Goal: Task Accomplishment & Management: Manage account settings

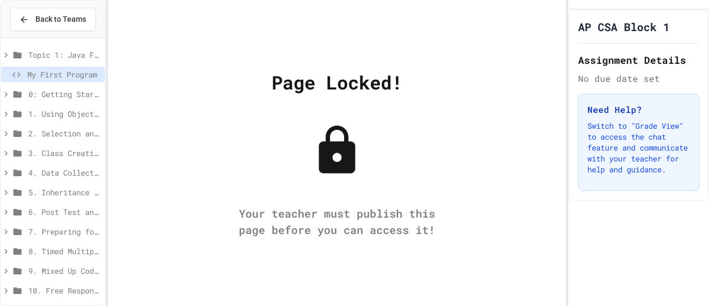
click at [21, 50] on icon at bounding box center [17, 55] width 13 height 10
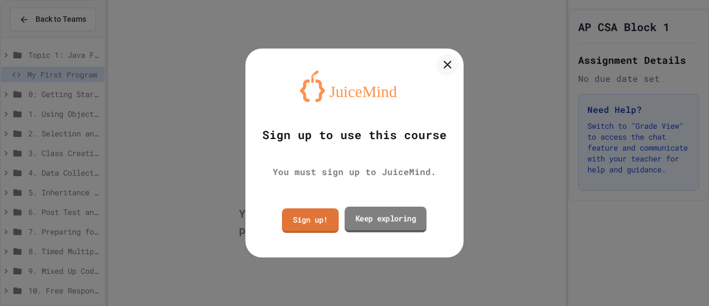
click at [367, 213] on link "Keep exploring" at bounding box center [386, 220] width 82 height 26
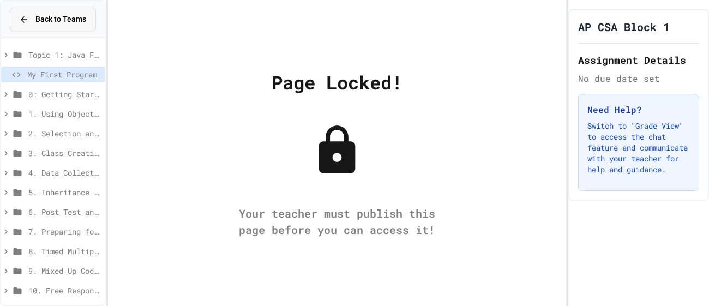
click at [17, 13] on button "Back to Teams" at bounding box center [53, 19] width 86 height 23
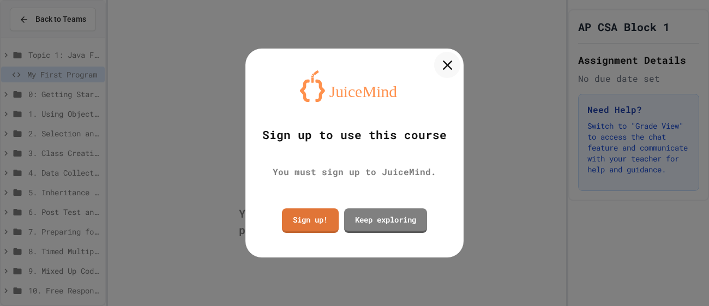
click at [445, 57] on icon at bounding box center [447, 65] width 16 height 16
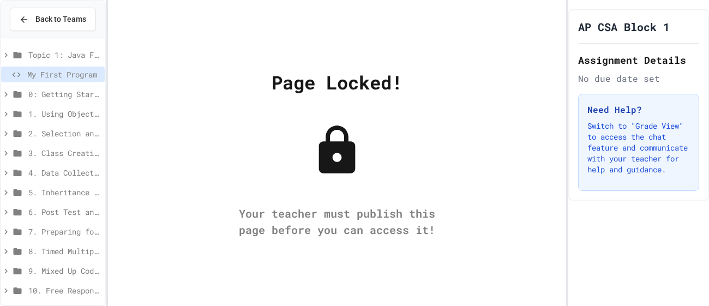
click at [47, 72] on span "My First Program" at bounding box center [63, 74] width 73 height 11
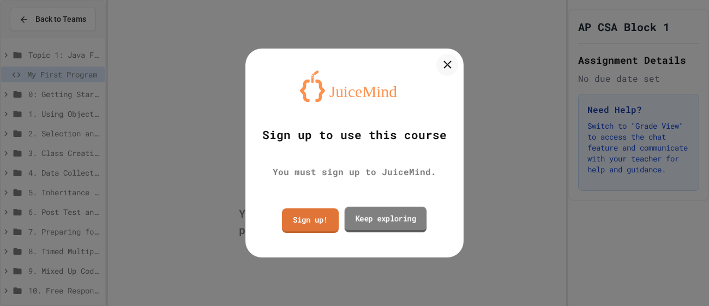
click at [371, 222] on link "Keep exploring" at bounding box center [386, 220] width 82 height 26
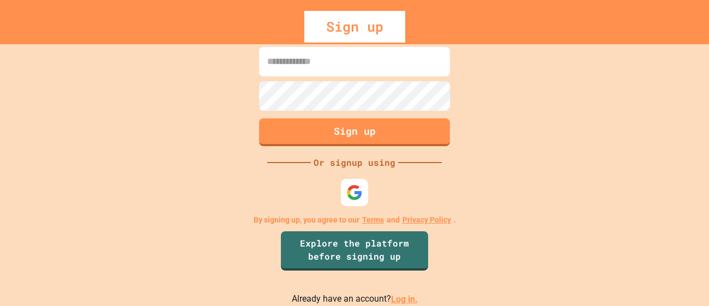
click at [314, 67] on input at bounding box center [354, 61] width 191 height 29
click at [357, 187] on img at bounding box center [355, 193] width 18 height 18
click at [409, 300] on link "Log in." at bounding box center [404, 299] width 27 height 10
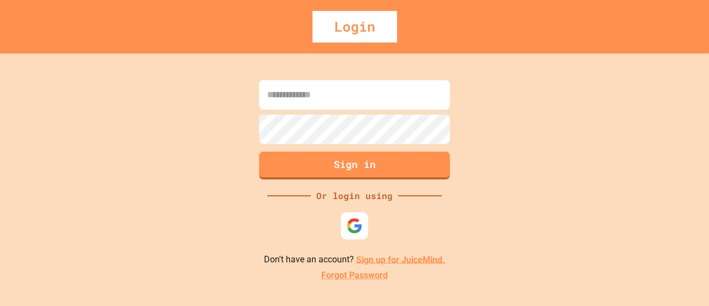
click at [389, 88] on input at bounding box center [354, 94] width 191 height 29
type input "*"
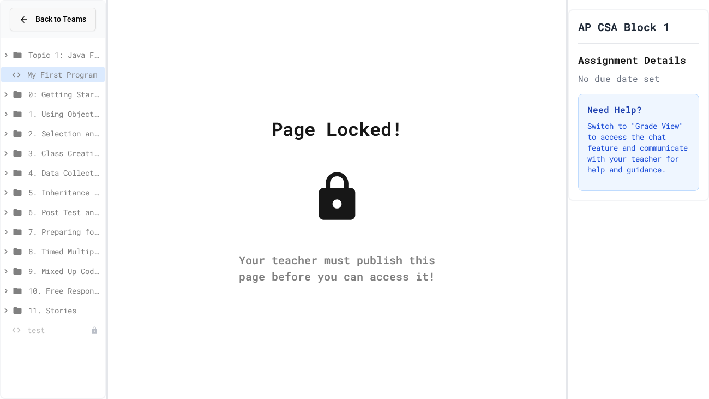
click at [35, 24] on span "Back to Teams" at bounding box center [60, 19] width 51 height 11
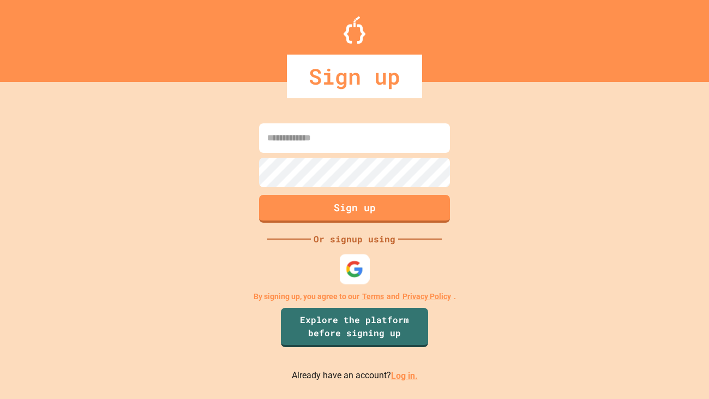
click at [360, 261] on img at bounding box center [355, 269] width 18 height 18
click at [399, 129] on input at bounding box center [354, 137] width 191 height 29
type input "******"
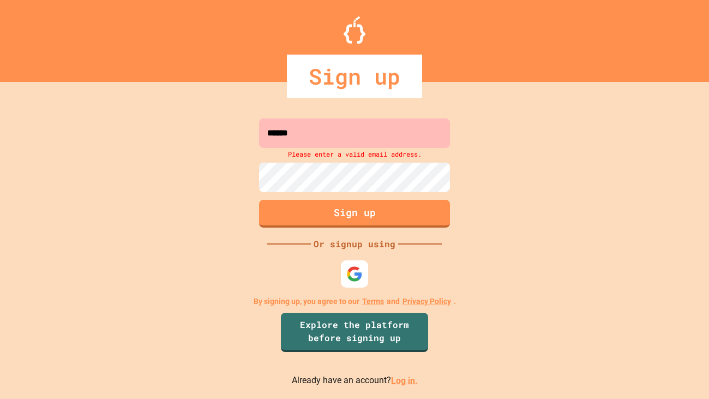
click at [400, 375] on link "Log in." at bounding box center [404, 380] width 27 height 10
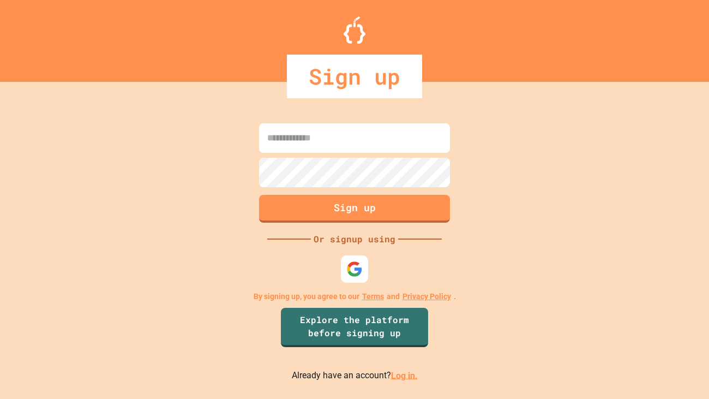
click at [303, 152] on input at bounding box center [354, 137] width 191 height 29
type input "**********"
click at [397, 376] on link "Log in." at bounding box center [404, 375] width 27 height 10
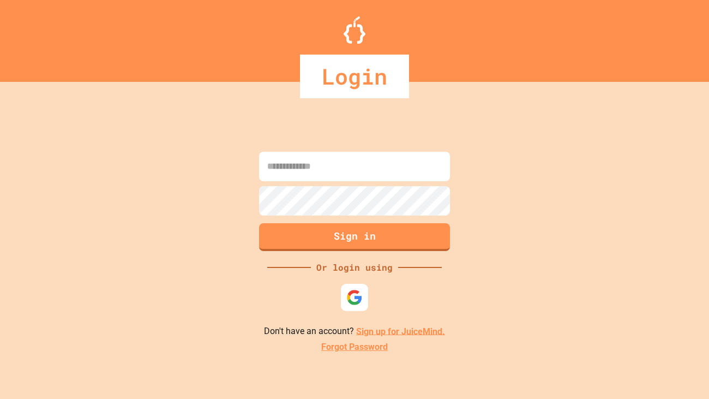
click at [381, 165] on input at bounding box center [354, 166] width 191 height 29
type input "**********"
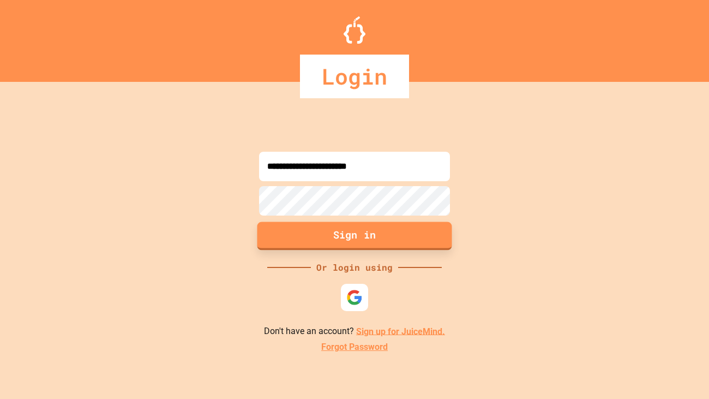
click at [376, 235] on button "Sign in" at bounding box center [355, 236] width 195 height 28
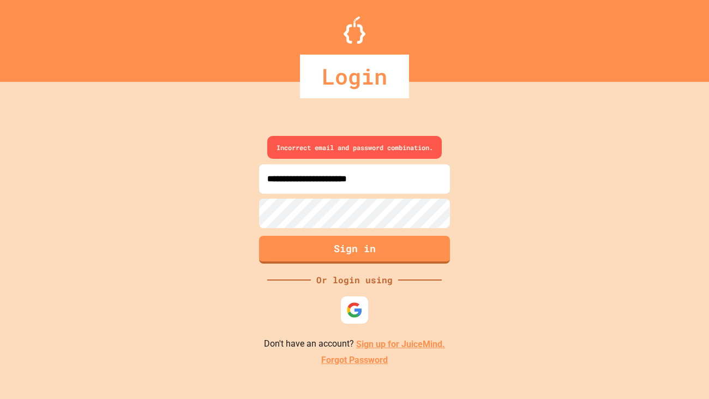
click at [373, 359] on link "Forgot Password" at bounding box center [354, 360] width 67 height 13
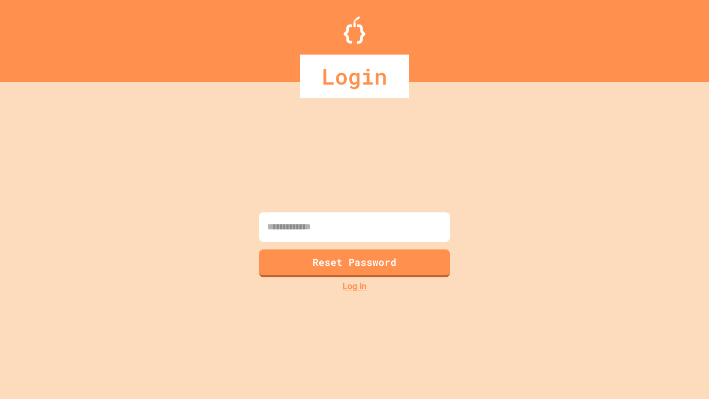
click at [421, 219] on input at bounding box center [354, 226] width 191 height 29
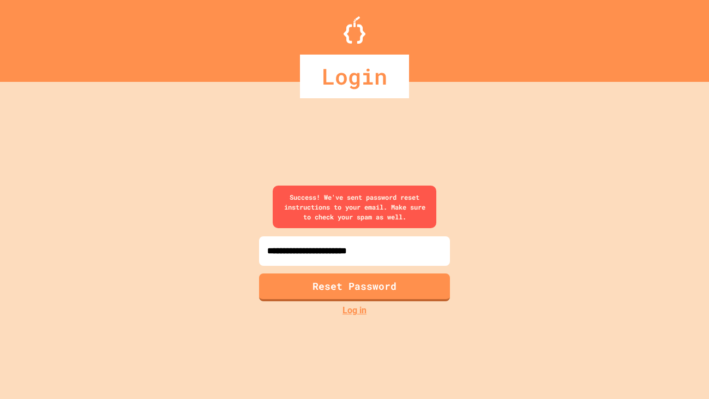
type input "**********"
